Goal: Task Accomplishment & Management: Manage account settings

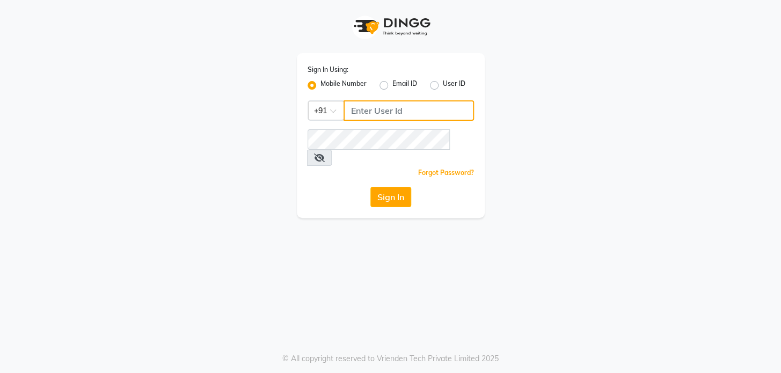
type input "9009555050"
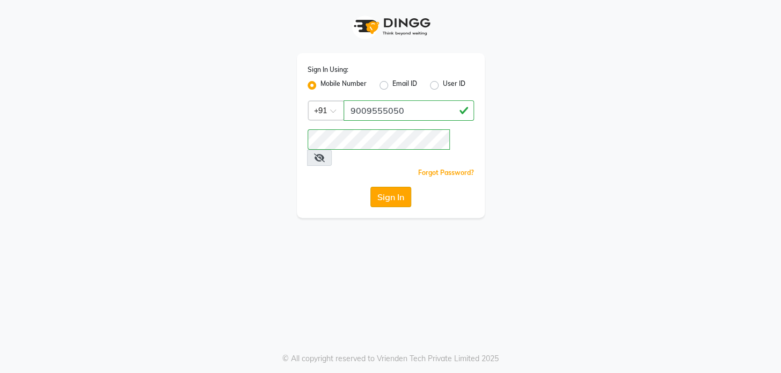
click at [392, 187] on button "Sign In" at bounding box center [390, 197] width 41 height 20
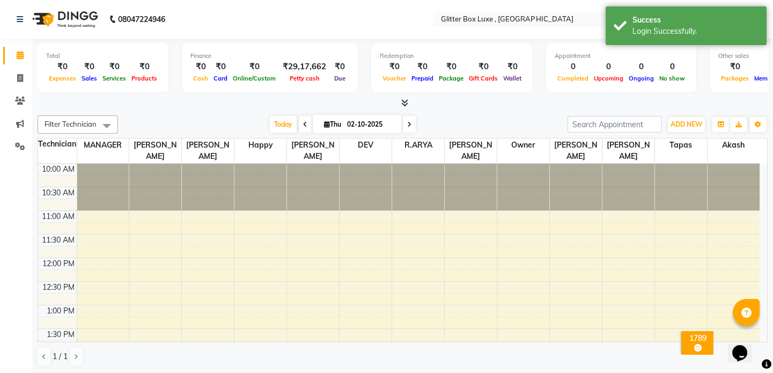
click at [404, 99] on icon at bounding box center [404, 103] width 7 height 8
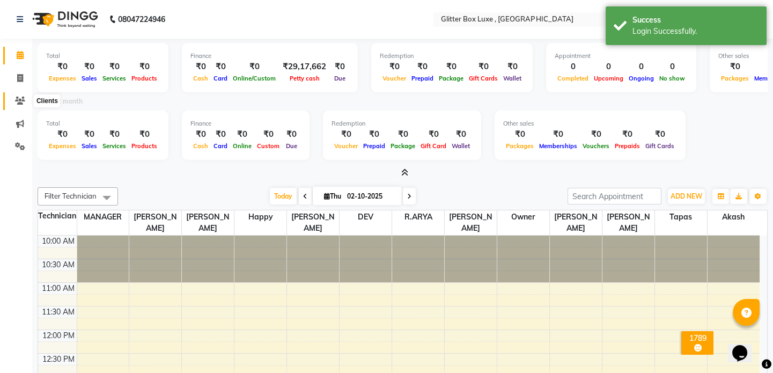
click at [17, 100] on icon at bounding box center [20, 101] width 10 height 8
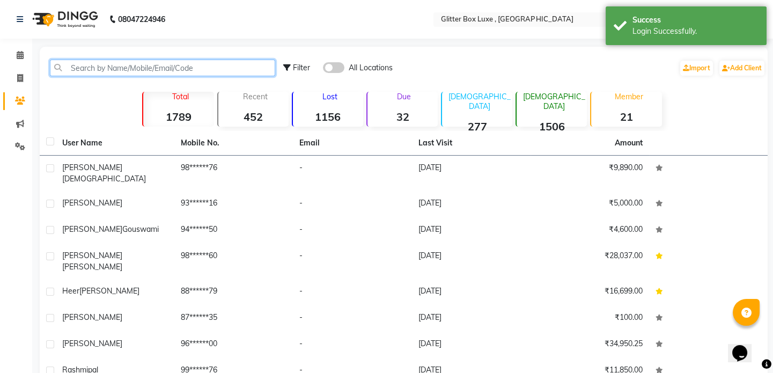
click at [172, 68] on input "text" at bounding box center [162, 68] width 225 height 17
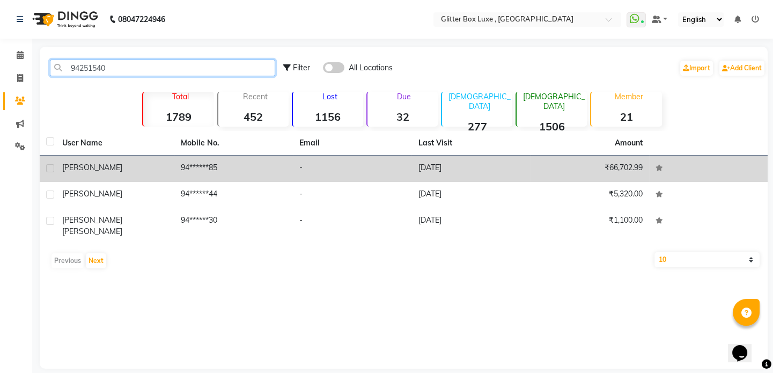
type input "94251540"
click at [244, 169] on td "94******85" at bounding box center [233, 169] width 119 height 26
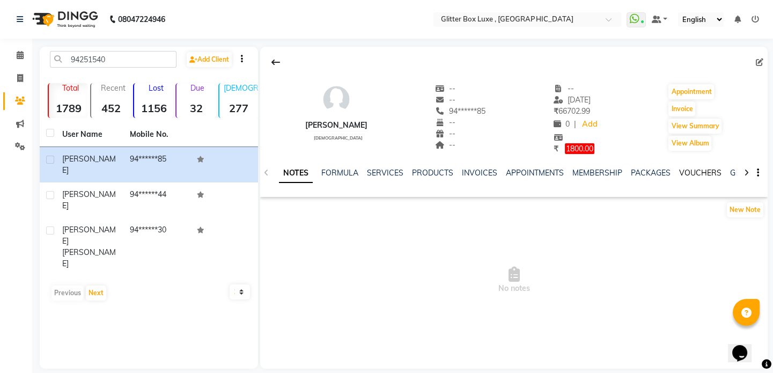
click at [706, 173] on link "VOUCHERS" at bounding box center [700, 173] width 42 height 10
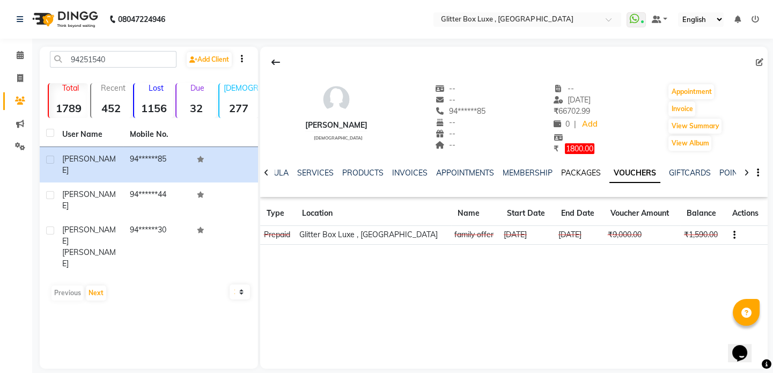
click at [584, 173] on link "PACKAGES" at bounding box center [581, 173] width 40 height 10
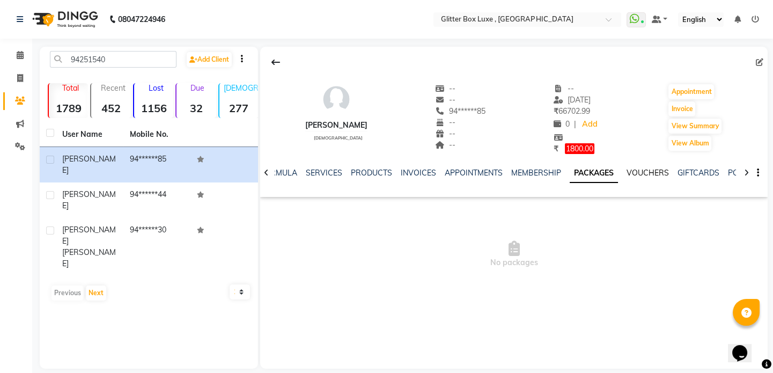
click at [644, 173] on link "VOUCHERS" at bounding box center [648, 173] width 42 height 10
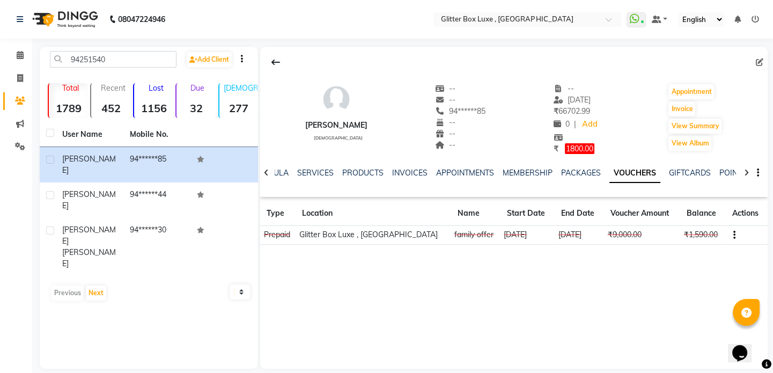
click at [734, 235] on icon "button" at bounding box center [735, 235] width 2 height 1
click at [653, 233] on div "Edit" at bounding box center [679, 234] width 67 height 13
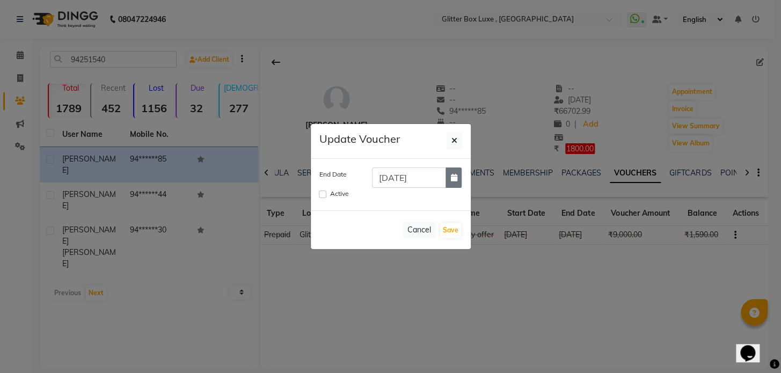
click at [456, 177] on button "button" at bounding box center [453, 177] width 16 height 20
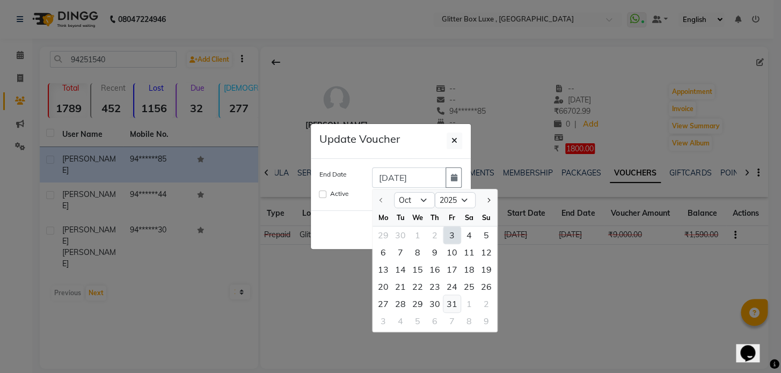
click at [449, 297] on div "31" at bounding box center [451, 303] width 17 height 17
type input "[DATE]"
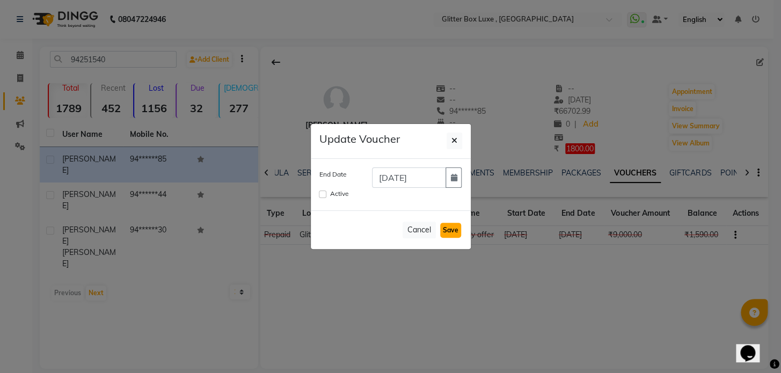
click at [451, 228] on button "Save" at bounding box center [450, 230] width 21 height 15
checkbox input "false"
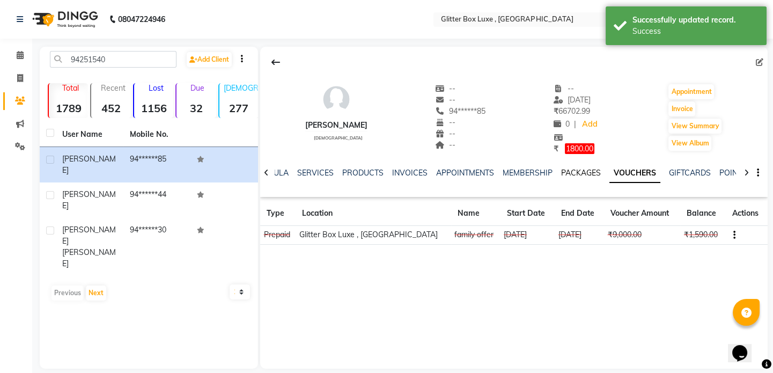
click at [576, 171] on link "PACKAGES" at bounding box center [581, 173] width 40 height 10
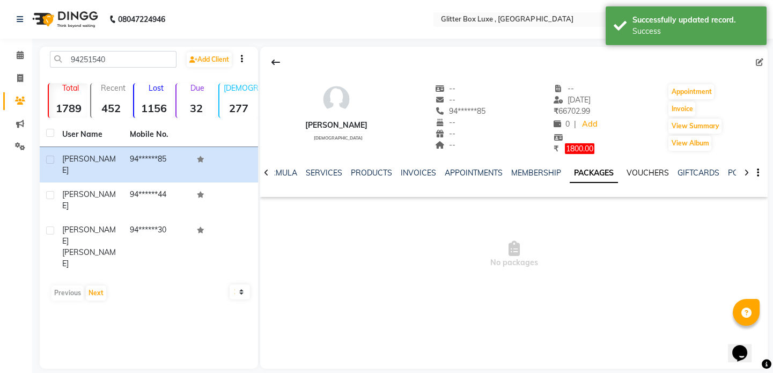
click at [639, 173] on link "VOUCHERS" at bounding box center [648, 173] width 42 height 10
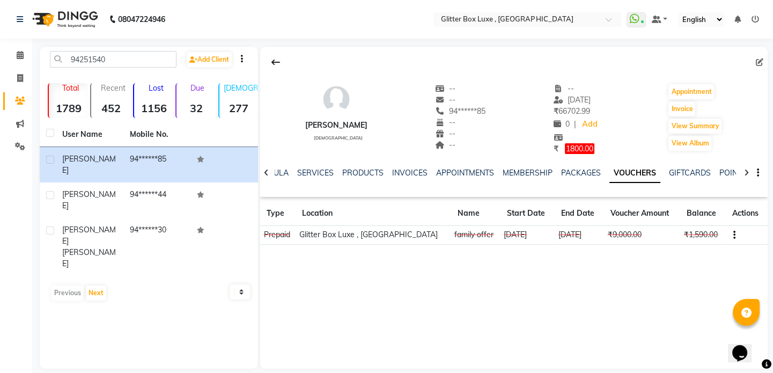
click at [694, 213] on th "Balance" at bounding box center [702, 213] width 45 height 25
click at [684, 216] on th "Balance" at bounding box center [702, 213] width 45 height 25
click at [683, 170] on link "GIFTCARDS" at bounding box center [690, 173] width 42 height 10
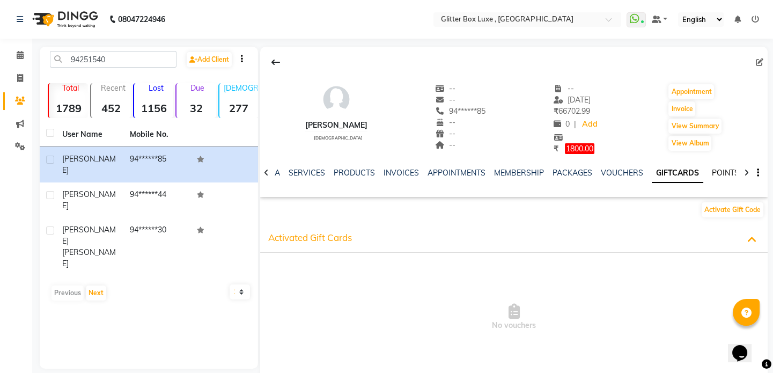
click at [712, 172] on link "POINTS" at bounding box center [725, 173] width 27 height 10
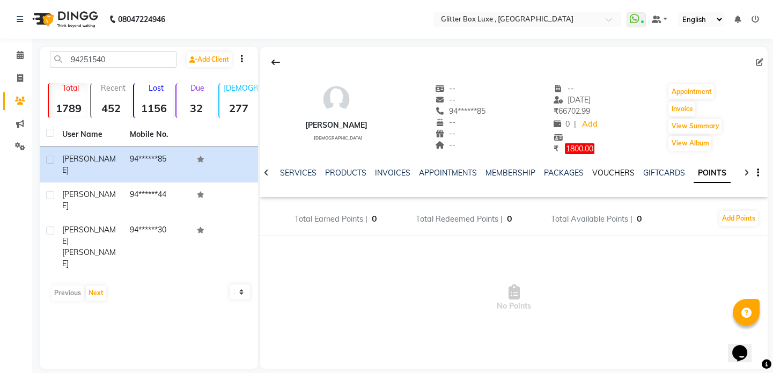
click at [621, 172] on link "VOUCHERS" at bounding box center [613, 173] width 42 height 10
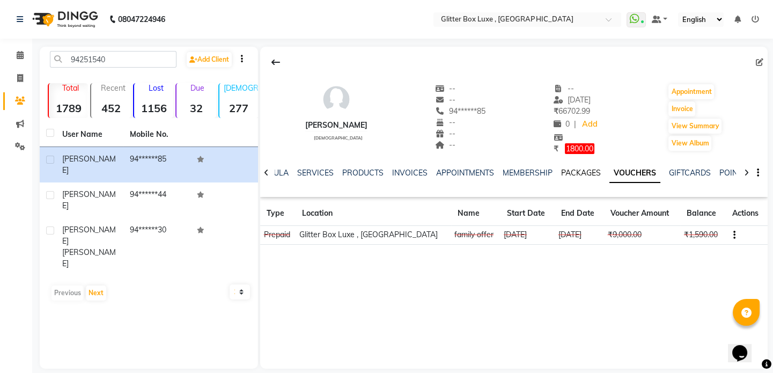
click at [574, 174] on link "PACKAGES" at bounding box center [581, 173] width 40 height 10
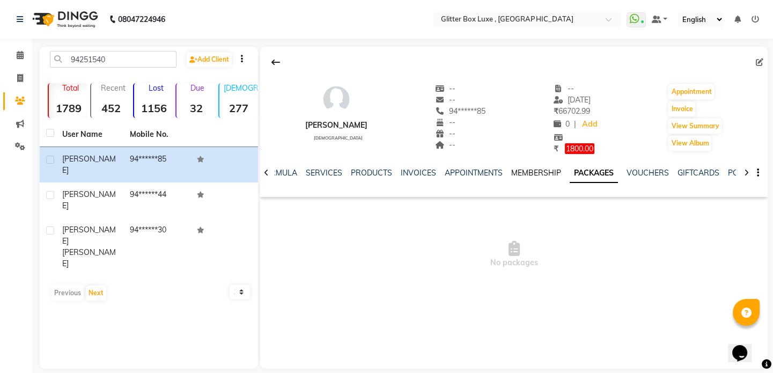
click at [536, 171] on link "MEMBERSHIP" at bounding box center [536, 173] width 50 height 10
click at [495, 170] on link "APPOINTMENTS" at bounding box center [482, 173] width 58 height 10
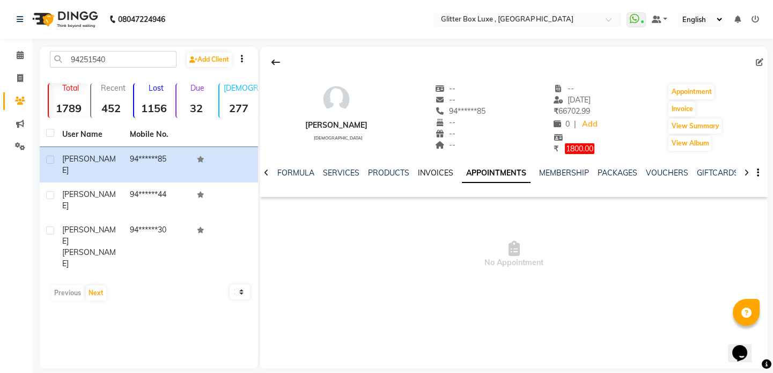
click at [434, 174] on link "INVOICES" at bounding box center [435, 173] width 35 height 10
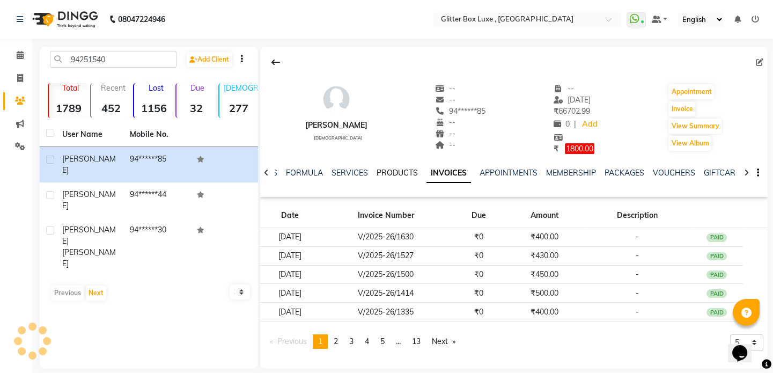
click at [393, 169] on link "PRODUCTS" at bounding box center [397, 173] width 41 height 10
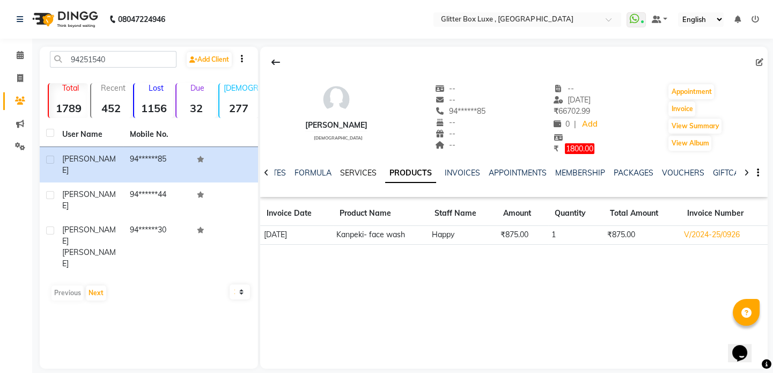
click at [356, 171] on link "SERVICES" at bounding box center [358, 173] width 36 height 10
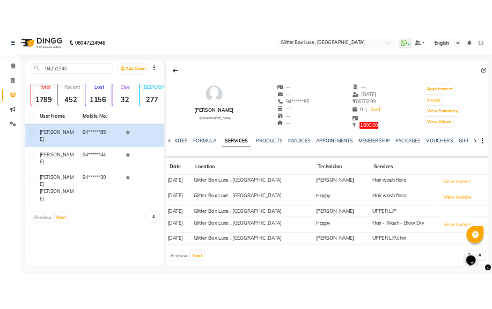
scroll to position [11, 0]
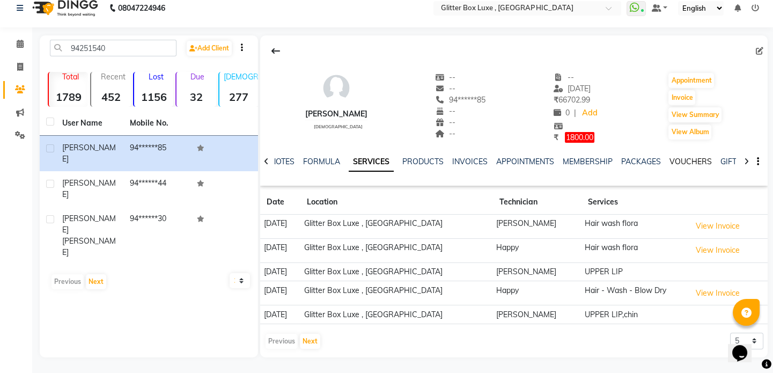
click at [684, 163] on link "VOUCHERS" at bounding box center [691, 162] width 42 height 10
